Goal: Information Seeking & Learning: Learn about a topic

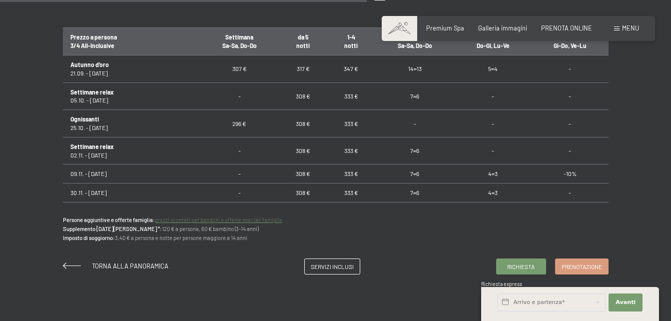
scroll to position [692, 0]
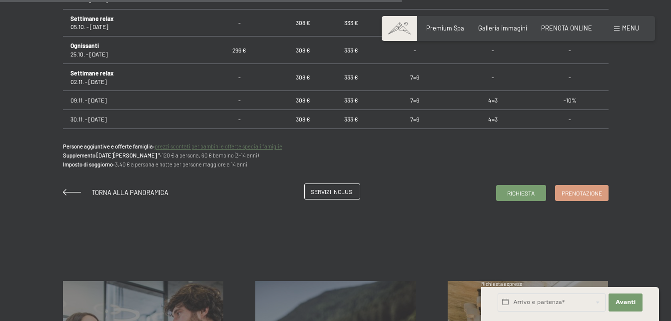
click at [325, 191] on span "Servizi inclusi" at bounding box center [332, 191] width 43 height 8
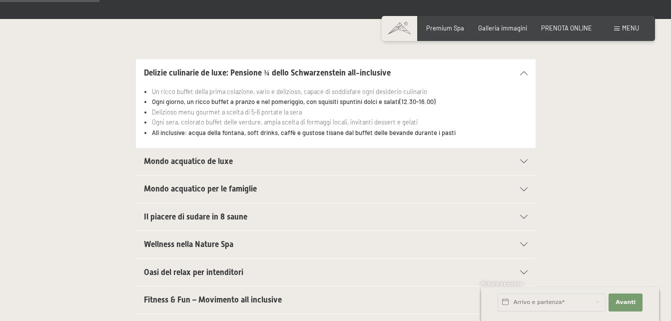
scroll to position [267, 0]
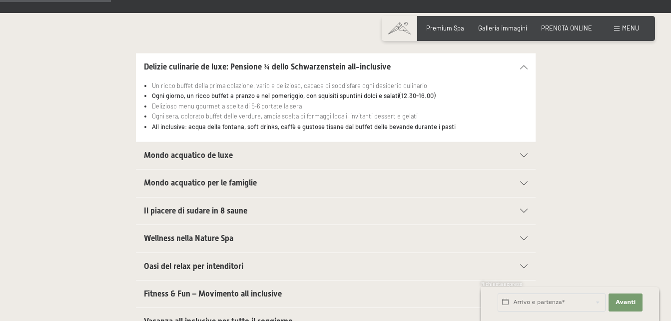
click at [188, 183] on span "Mondo acquatico per le famiglie" at bounding box center [200, 182] width 113 height 9
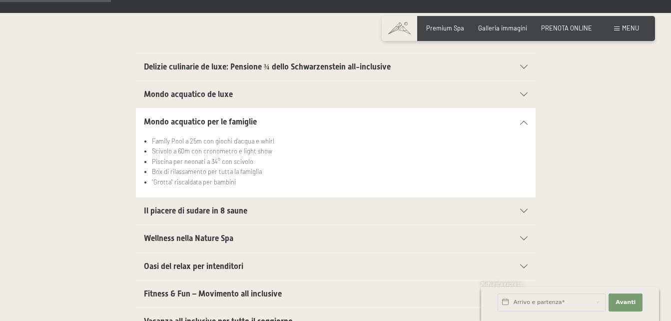
click at [193, 93] on span "Mondo acquatico de luxe" at bounding box center [188, 93] width 89 height 9
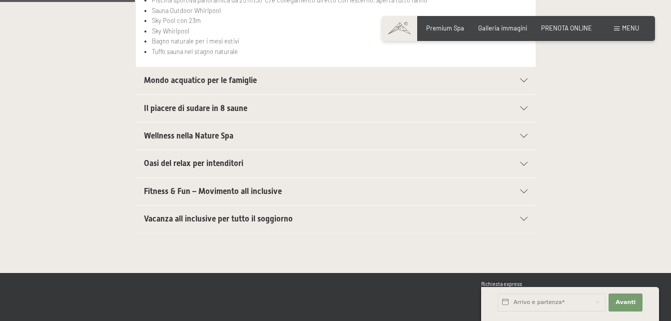
scroll to position [414, 0]
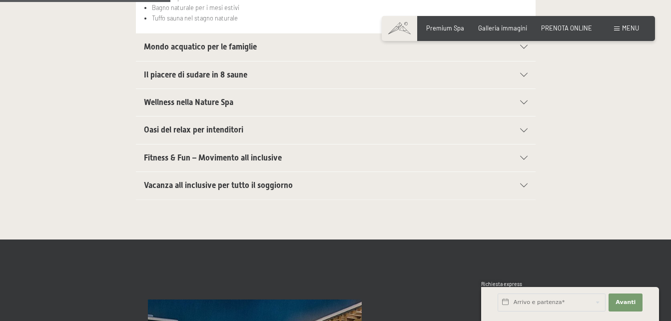
click at [278, 183] on span "Vacanza all inclusive per tutto il soggiorno" at bounding box center [218, 184] width 149 height 9
